Goal: Task Accomplishment & Management: Use online tool/utility

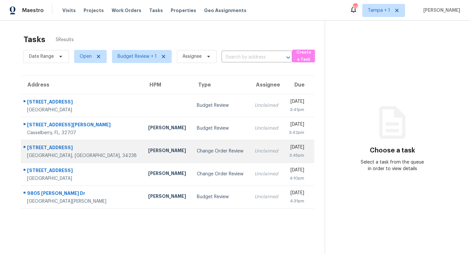
click at [197, 149] on div "Change Order Review" at bounding box center [220, 151] width 47 height 7
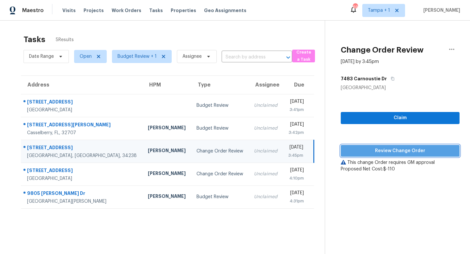
click at [411, 149] on span "Review Change Order" at bounding box center [400, 151] width 108 height 8
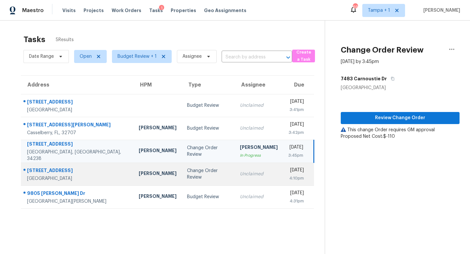
click at [187, 173] on div "Change Order Review" at bounding box center [208, 173] width 43 height 13
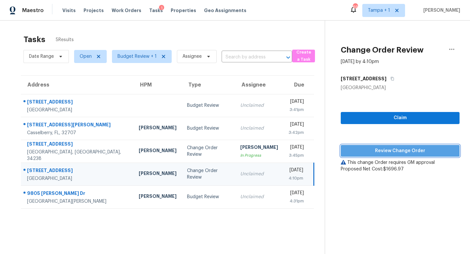
click at [413, 149] on span "Review Change Order" at bounding box center [400, 151] width 108 height 8
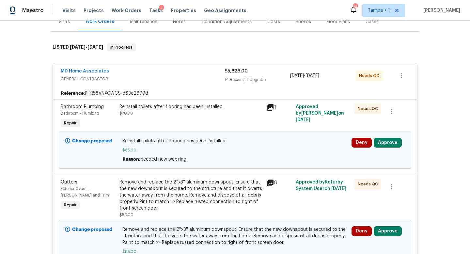
scroll to position [96, 0]
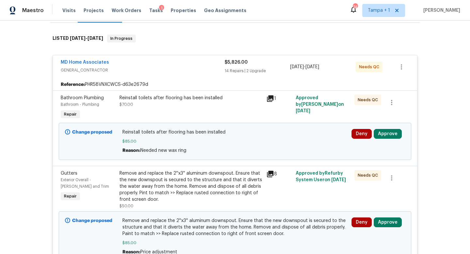
click at [391, 129] on div "Deny Approve" at bounding box center [377, 141] width 57 height 29
click at [389, 130] on button "Approve" at bounding box center [387, 134] width 28 height 10
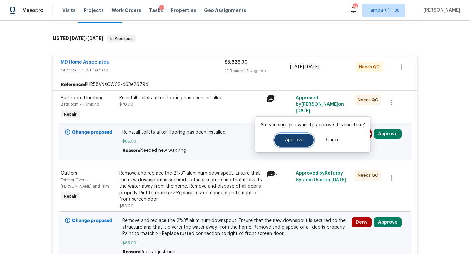
click at [295, 138] on span "Approve" at bounding box center [294, 140] width 18 height 5
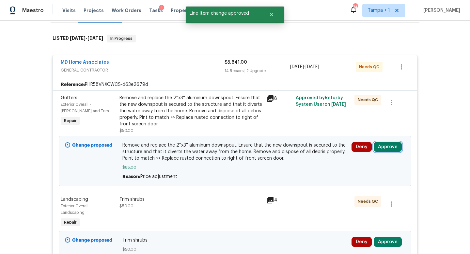
click at [385, 147] on button "Approve" at bounding box center [387, 147] width 28 height 10
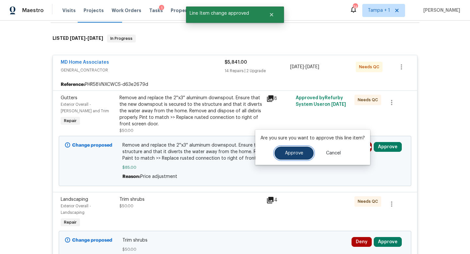
click at [295, 153] on span "Approve" at bounding box center [294, 153] width 18 height 5
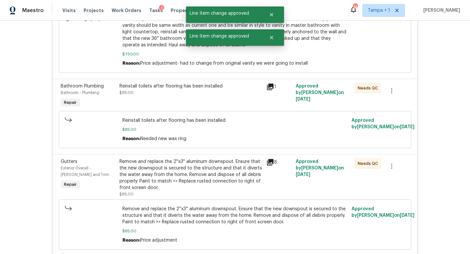
scroll to position [357, 0]
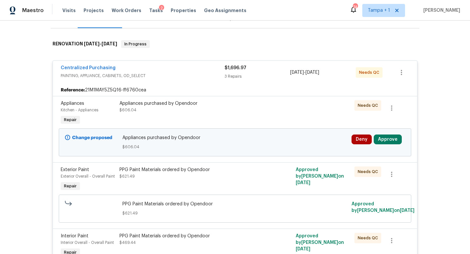
scroll to position [148, 0]
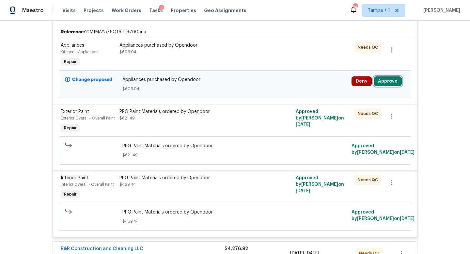
click at [385, 81] on button "Approve" at bounding box center [387, 81] width 28 height 10
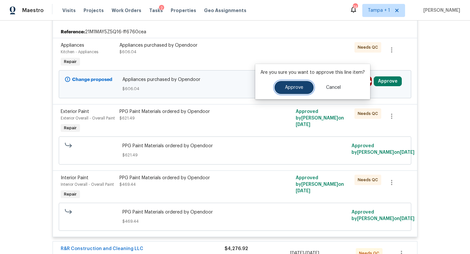
click at [303, 90] on button "Approve" at bounding box center [293, 87] width 39 height 13
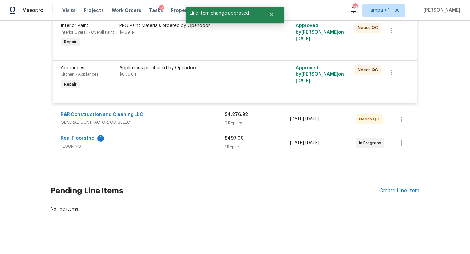
scroll to position [213, 0]
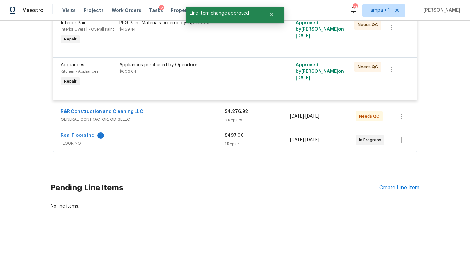
click at [197, 143] on span "FLOORING" at bounding box center [143, 143] width 164 height 7
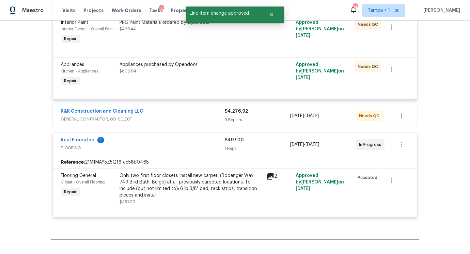
click at [207, 116] on div "R&R Construction and Cleaning LLC GENERAL_CONTRACTOR, OD_SELECT" at bounding box center [143, 115] width 164 height 14
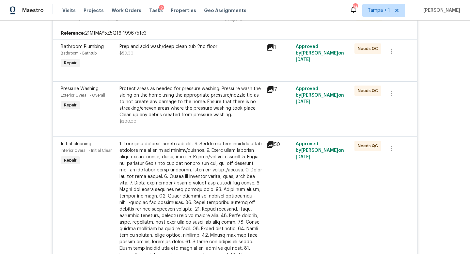
scroll to position [251, 0]
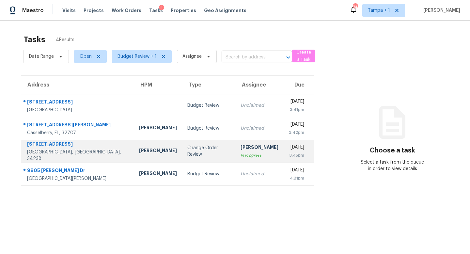
click at [187, 155] on td "Change Order Review" at bounding box center [208, 151] width 53 height 23
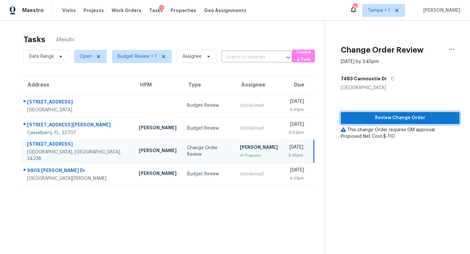
click at [403, 119] on span "Review Change Order" at bounding box center [400, 118] width 108 height 8
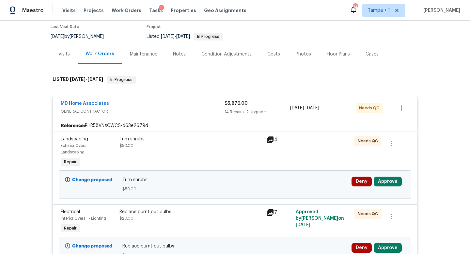
scroll to position [65, 0]
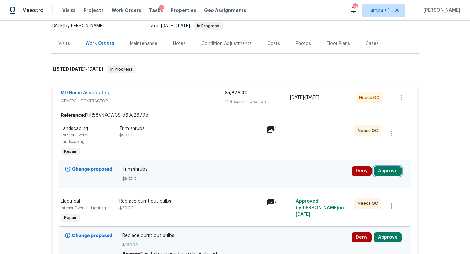
click at [389, 170] on button "Approve" at bounding box center [387, 171] width 28 height 10
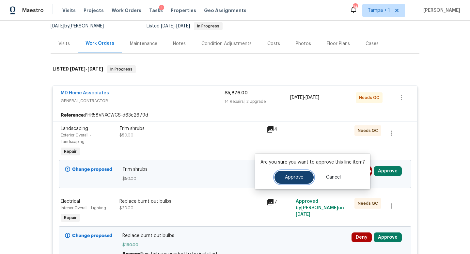
click at [299, 179] on button "Approve" at bounding box center [293, 177] width 39 height 13
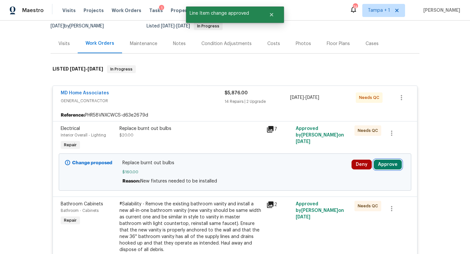
click at [392, 167] on button "Approve" at bounding box center [387, 165] width 28 height 10
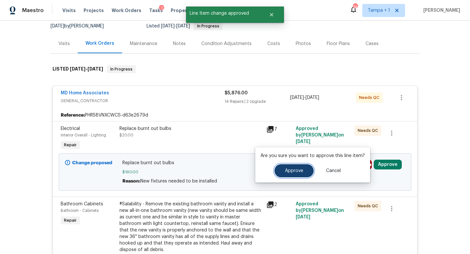
click at [291, 169] on span "Approve" at bounding box center [294, 170] width 18 height 5
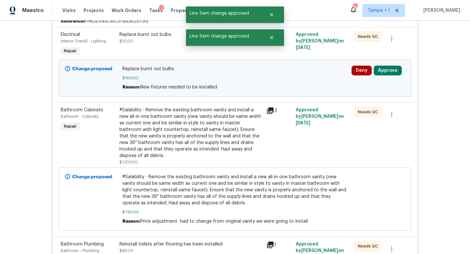
scroll to position [192, 0]
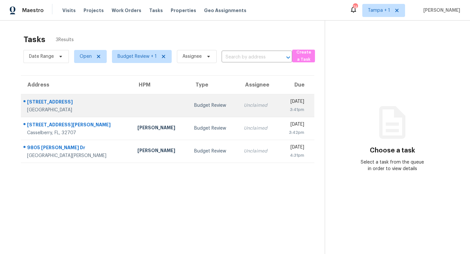
click at [191, 101] on td "Budget Review" at bounding box center [214, 105] width 50 height 23
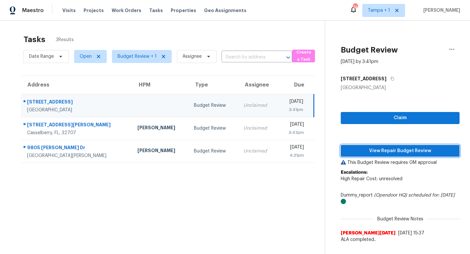
click at [393, 151] on span "View Repair Budget Review" at bounding box center [400, 151] width 108 height 8
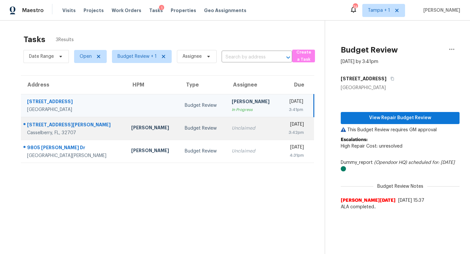
click at [193, 131] on td "Budget Review" at bounding box center [202, 128] width 47 height 23
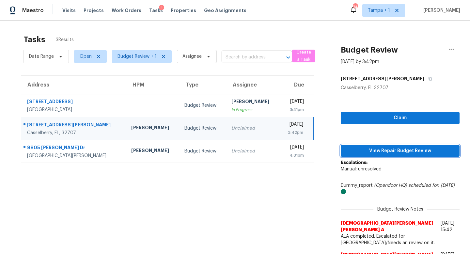
click at [383, 148] on span "View Repair Budget Review" at bounding box center [400, 151] width 108 height 8
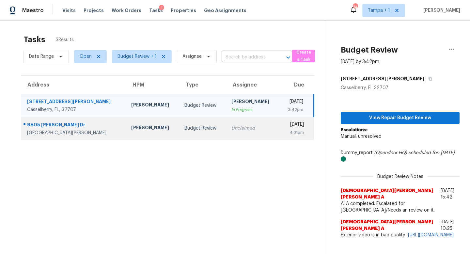
click at [231, 125] on div "Unclaimed" at bounding box center [252, 128] width 43 height 7
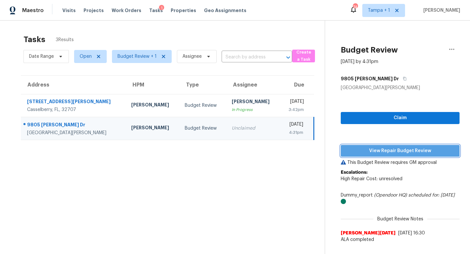
click at [395, 150] on span "View Repair Budget Review" at bounding box center [400, 151] width 108 height 8
